Goal: Navigation & Orientation: Find specific page/section

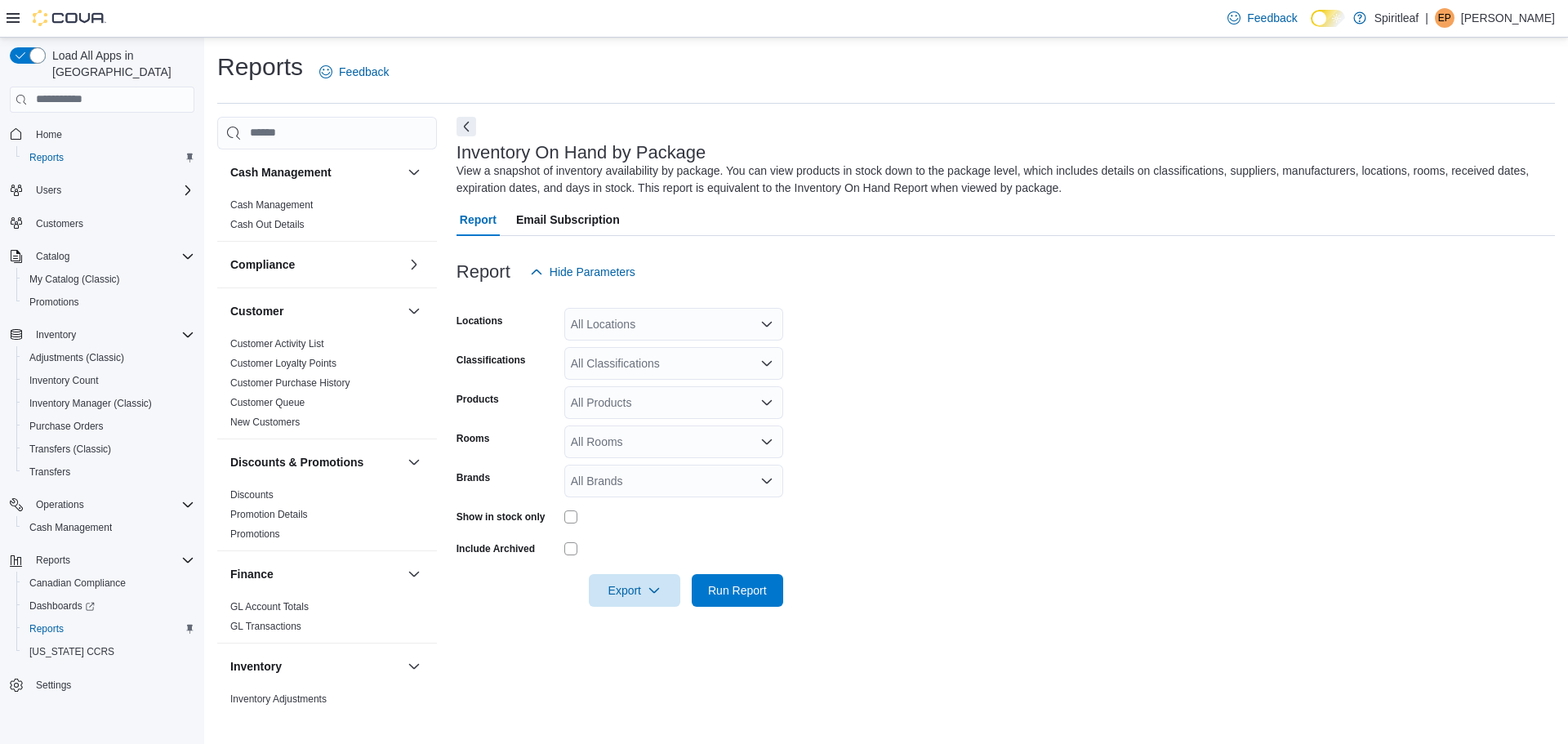
click at [68, 125] on span "Home" at bounding box center [111, 135] width 165 height 20
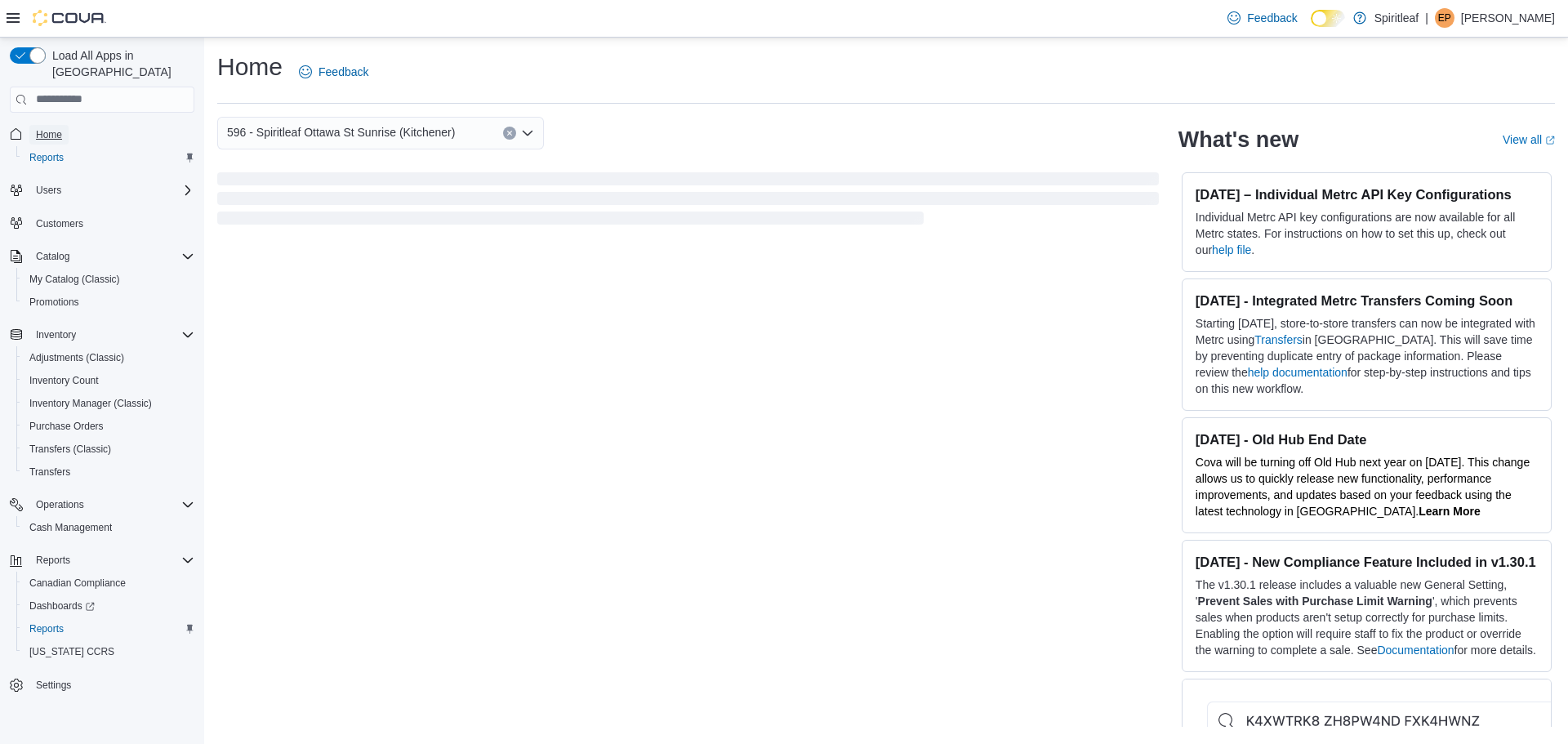
click at [56, 128] on span "Home" at bounding box center [49, 135] width 26 height 13
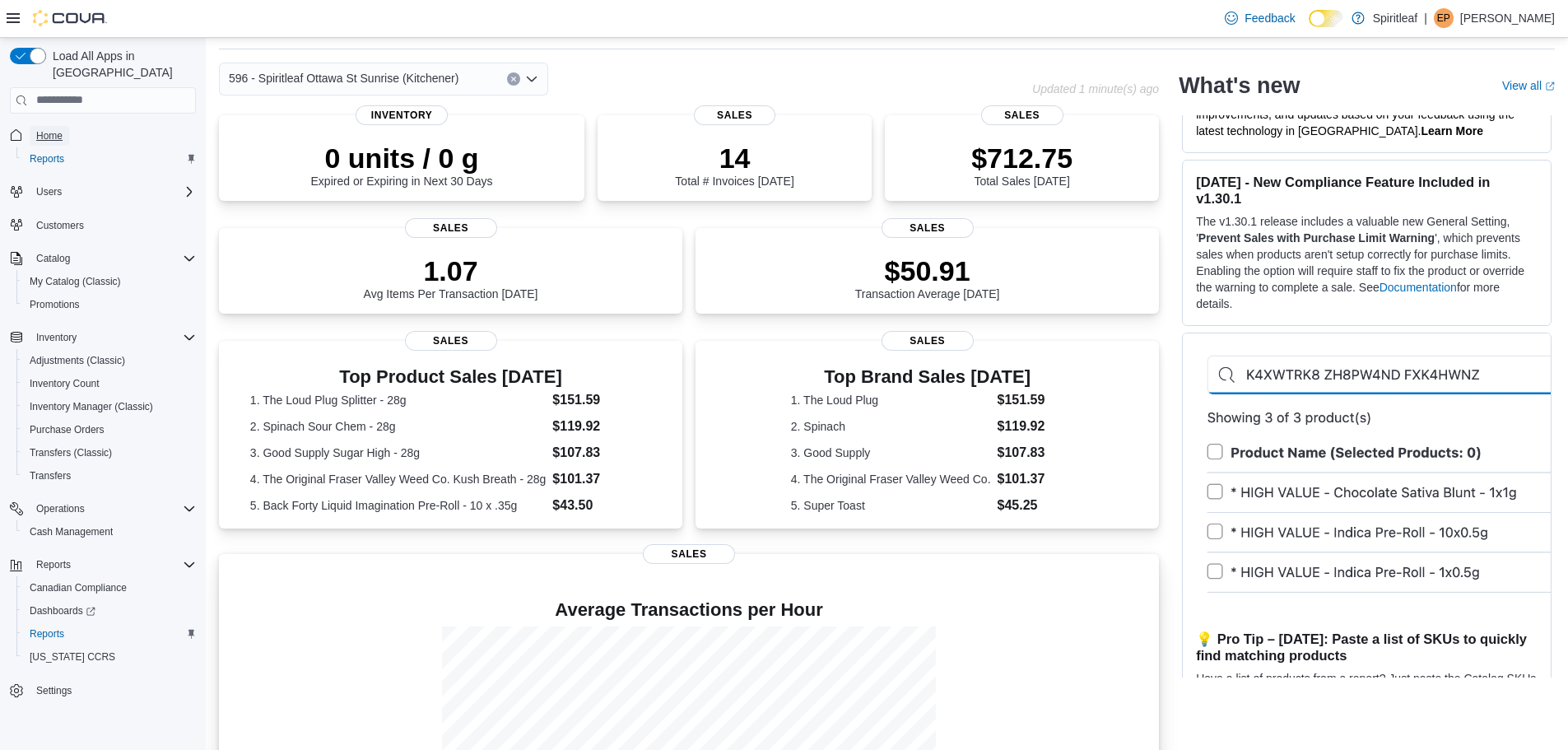
scroll to position [50, 0]
